Goal: Check status: Check status

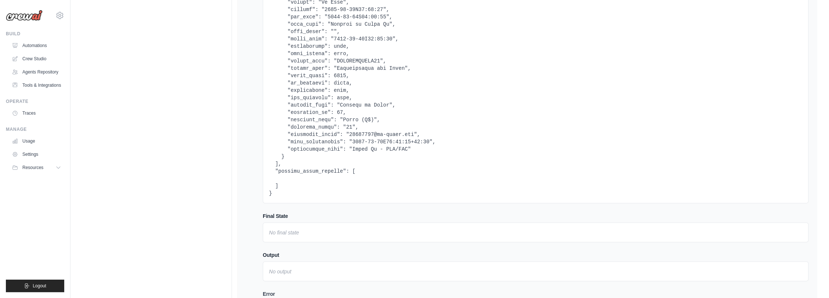
scroll to position [1013, 0]
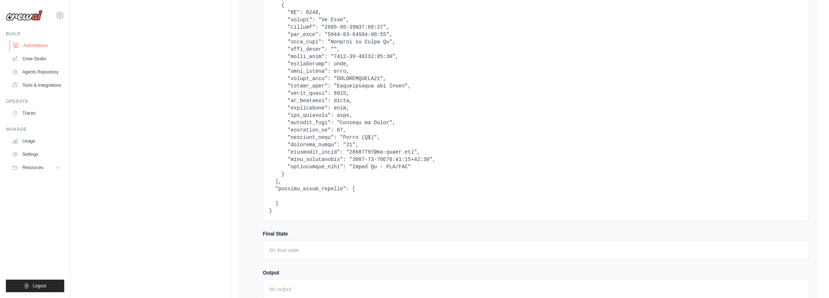
click at [39, 44] on link "Automations" at bounding box center [37, 46] width 55 height 12
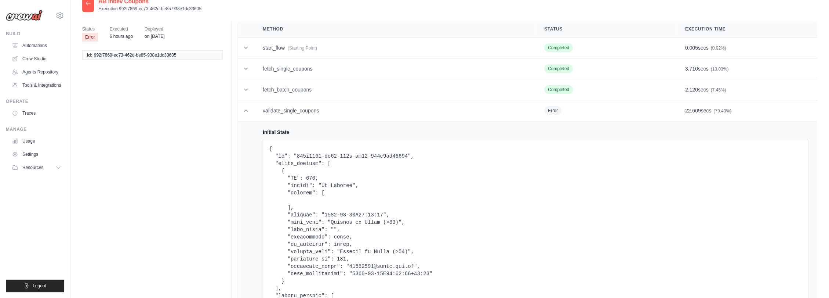
scroll to position [0, 0]
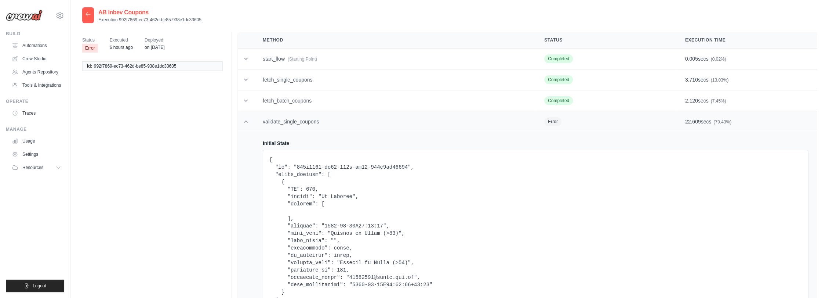
click at [329, 115] on td "validate_single_coupons" at bounding box center [394, 121] width 281 height 21
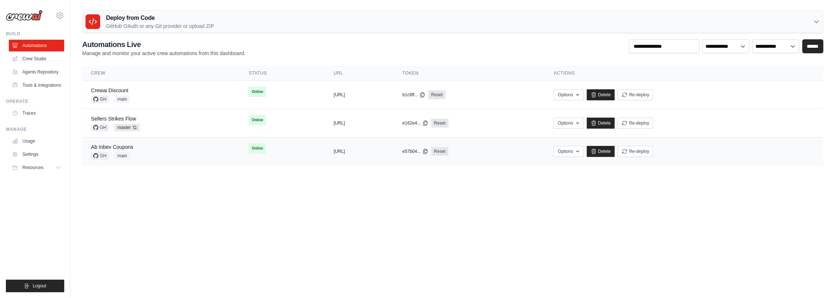
click at [145, 147] on div "Ab Inbev Coupons GH main" at bounding box center [161, 151] width 140 height 16
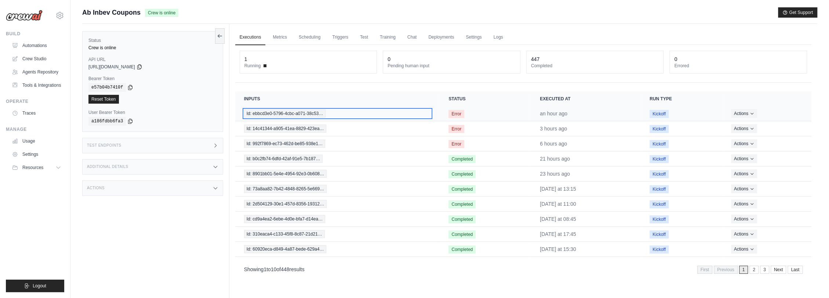
click at [306, 111] on span "Id: ebbcd3e0-5796-4cbc-a071-38c53…" at bounding box center [285, 113] width 82 height 8
